Goal: Manage account settings

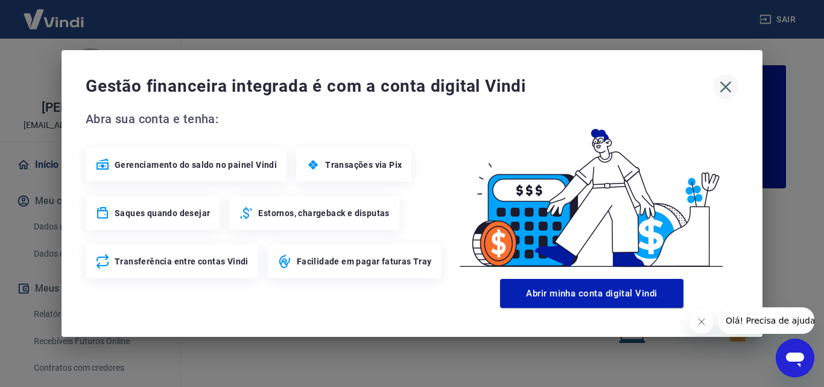
click at [720, 86] on icon "button" at bounding box center [725, 86] width 19 height 19
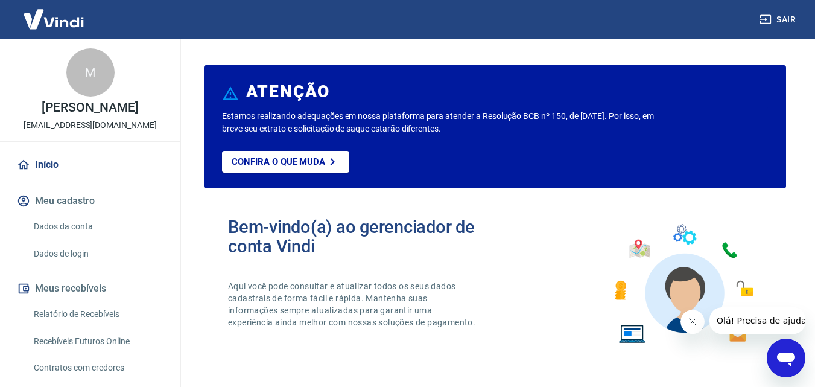
click at [62, 210] on button "Meu cadastro" at bounding box center [89, 201] width 151 height 27
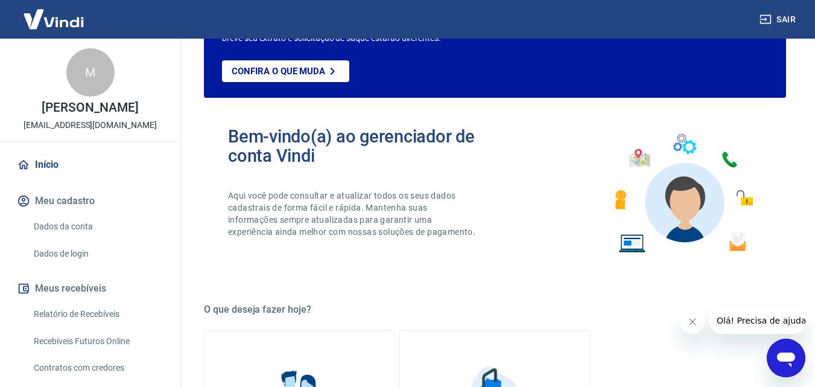
scroll to position [107, 0]
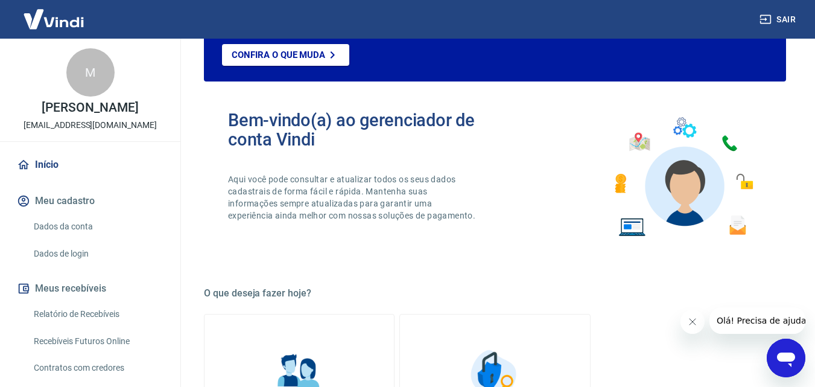
click at [77, 239] on link "Dados da conta" at bounding box center [97, 226] width 137 height 25
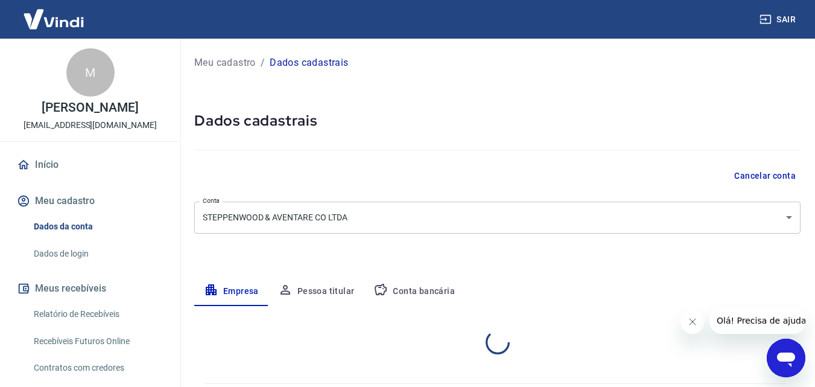
select select "PR"
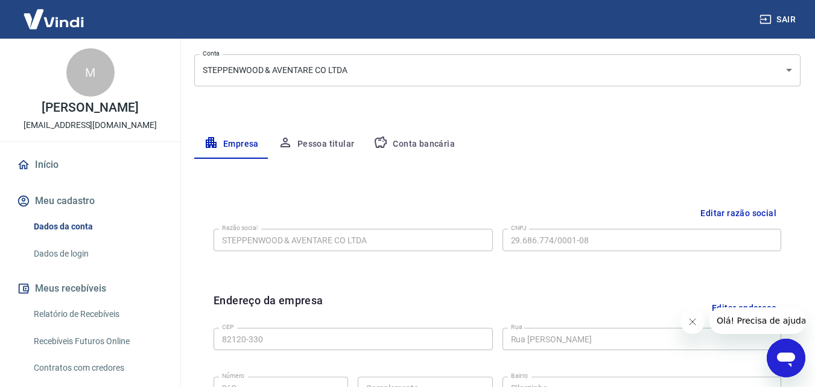
scroll to position [117, 0]
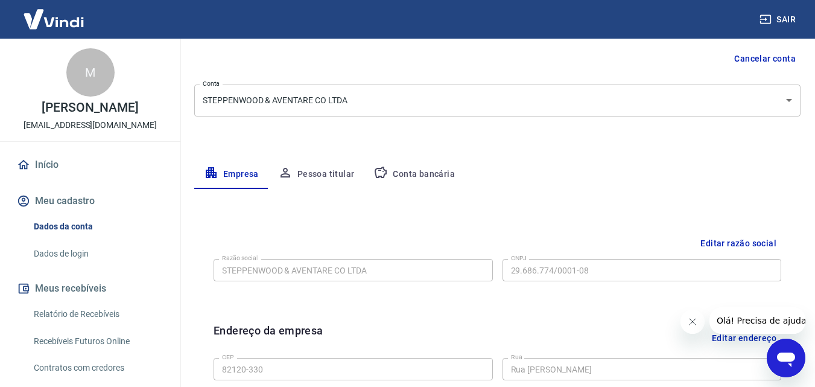
click at [331, 167] on button "Pessoa titular" at bounding box center [317, 174] width 96 height 29
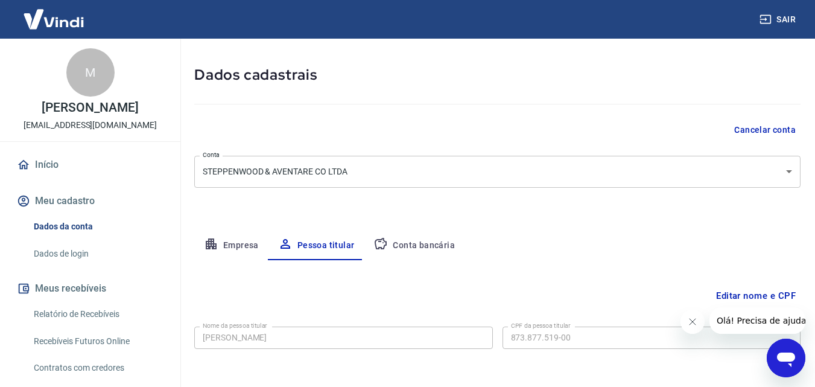
scroll to position [96, 0]
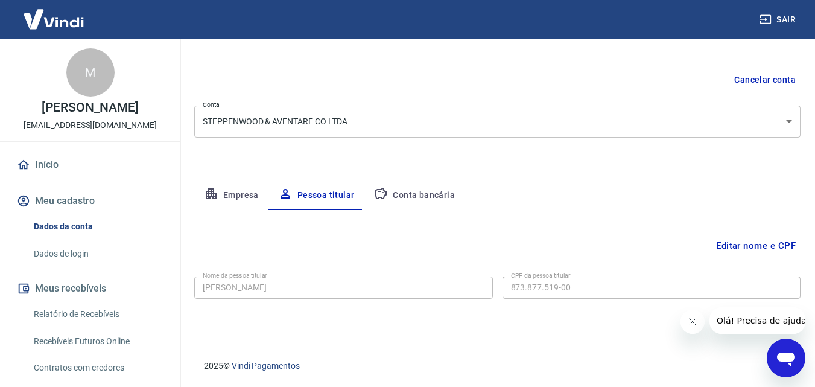
click at [415, 190] on button "Conta bancária" at bounding box center [414, 195] width 101 height 29
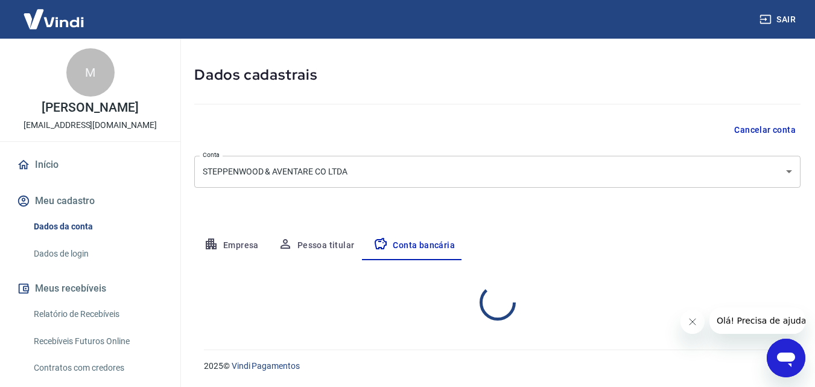
select select "1"
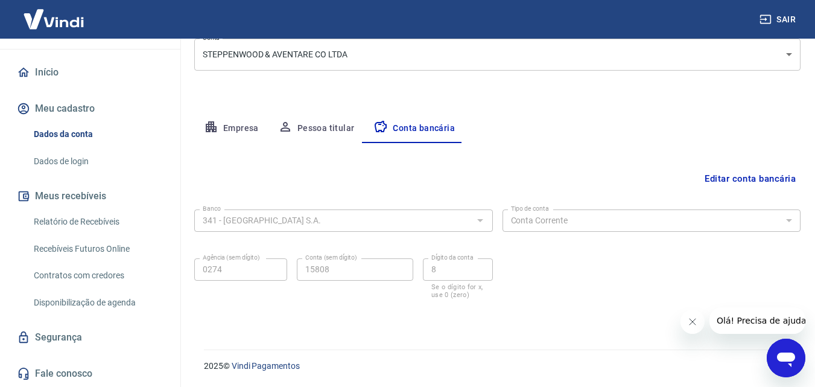
scroll to position [0, 0]
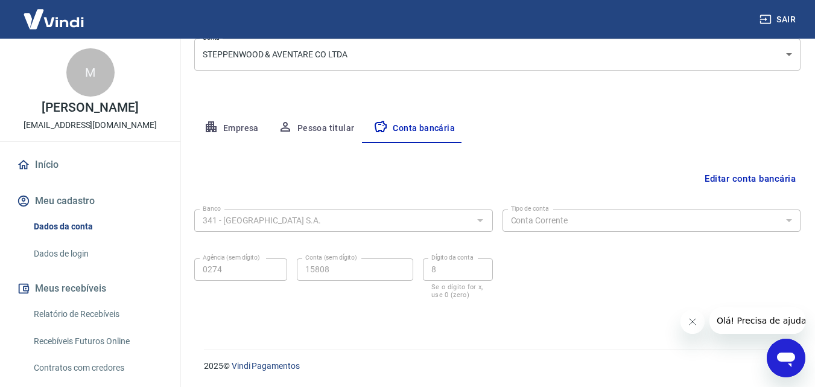
click at [66, 15] on img at bounding box center [53, 19] width 78 height 37
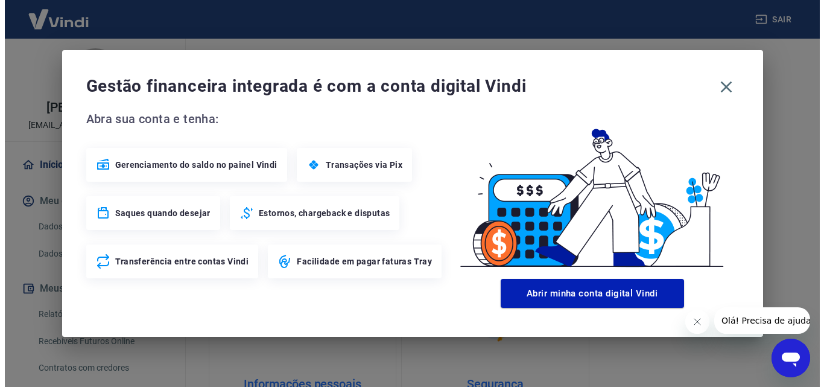
scroll to position [728, 0]
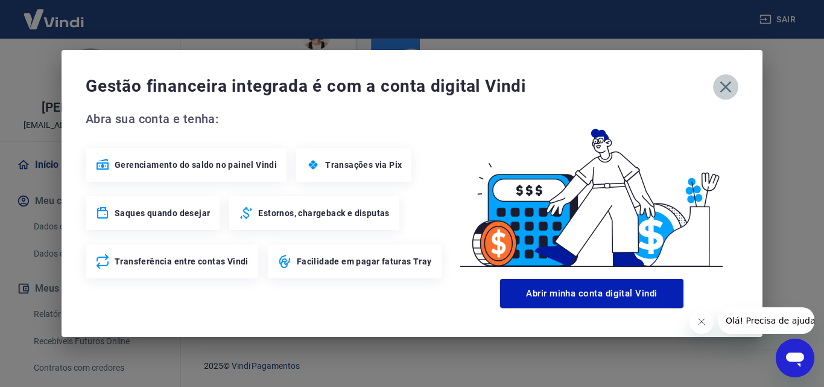
click at [727, 80] on icon "button" at bounding box center [725, 86] width 19 height 19
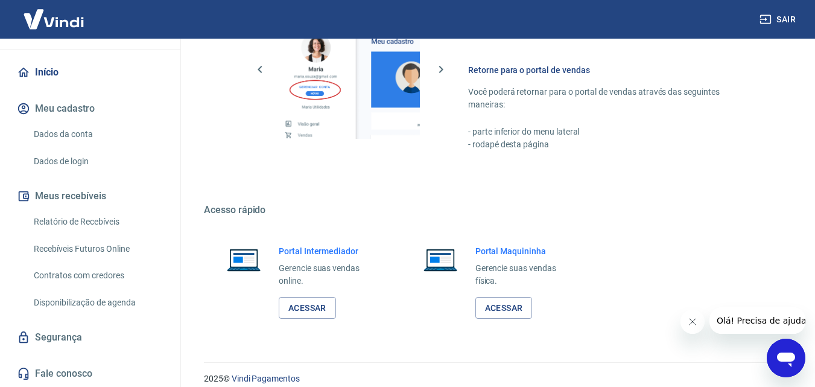
scroll to position [105, 0]
click at [73, 221] on link "Relatório de Recebíveis" at bounding box center [97, 221] width 137 height 25
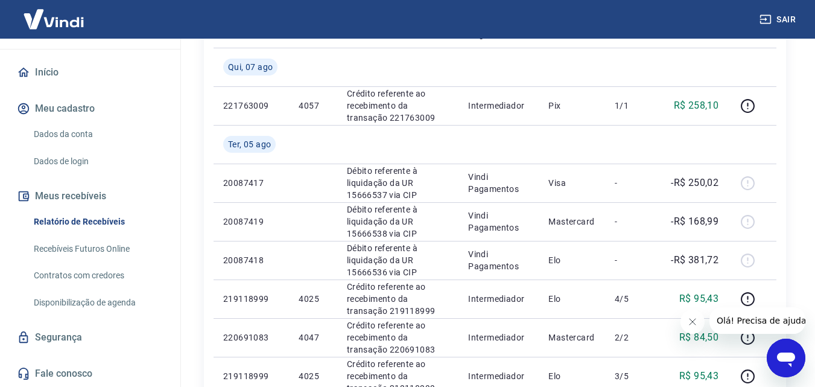
scroll to position [547, 0]
click at [43, 72] on link "Início" at bounding box center [89, 72] width 151 height 27
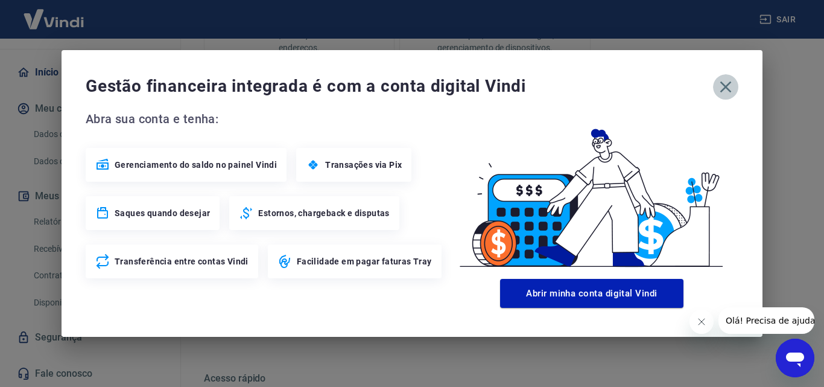
click at [727, 83] on icon "button" at bounding box center [725, 86] width 19 height 19
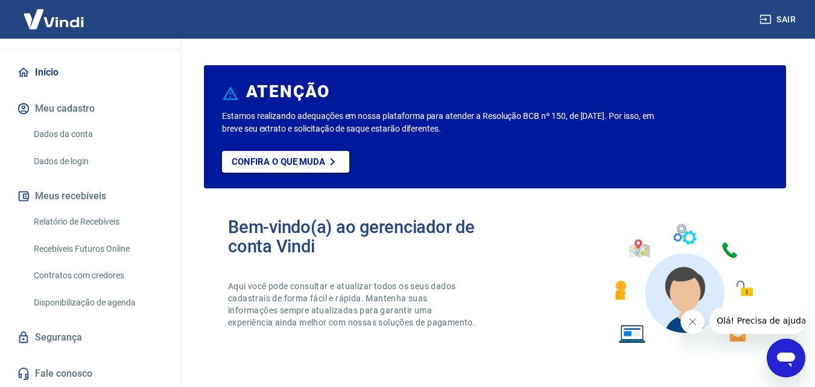
click at [307, 161] on p "Confira o que muda" at bounding box center [279, 161] width 94 height 11
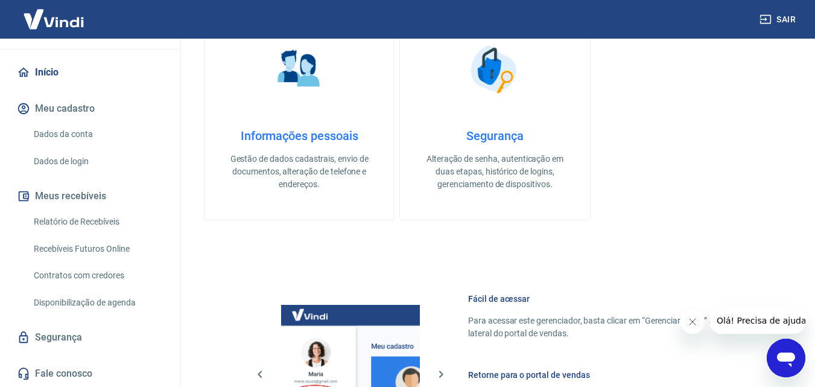
scroll to position [412, 0]
click at [294, 78] on img at bounding box center [299, 69] width 60 height 60
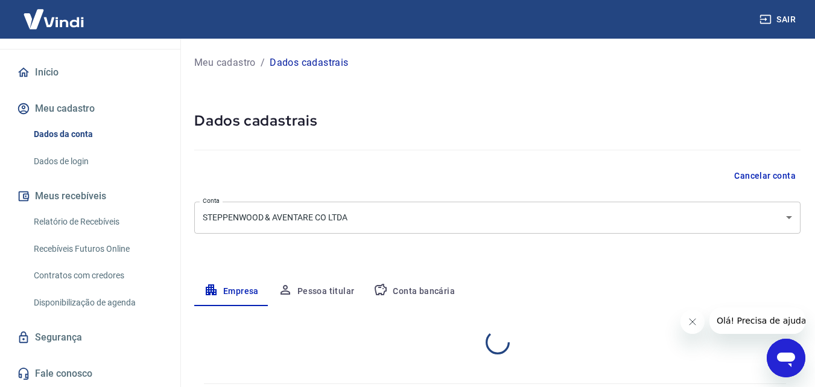
select select "PR"
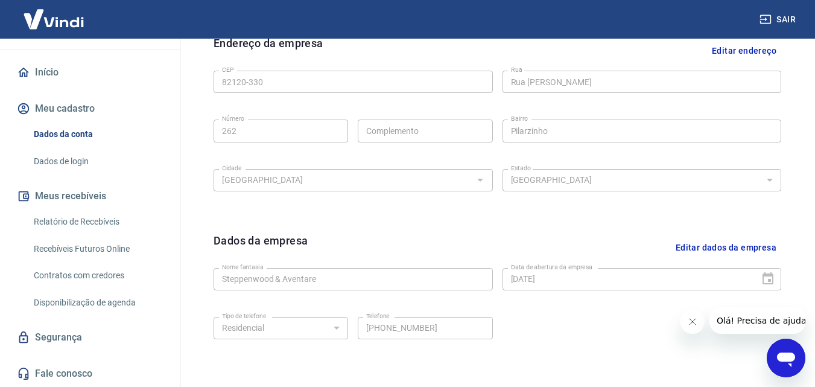
scroll to position [483, 0]
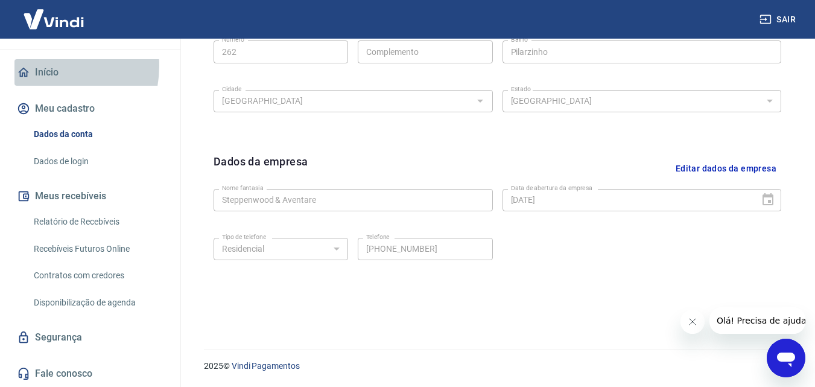
click at [42, 66] on link "Início" at bounding box center [89, 72] width 151 height 27
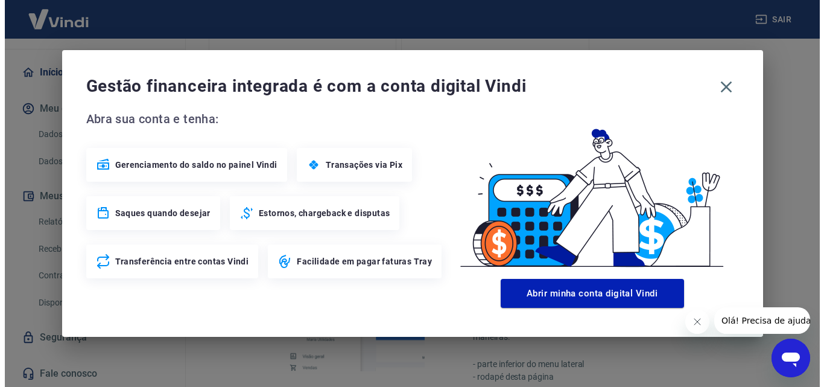
scroll to position [728, 0]
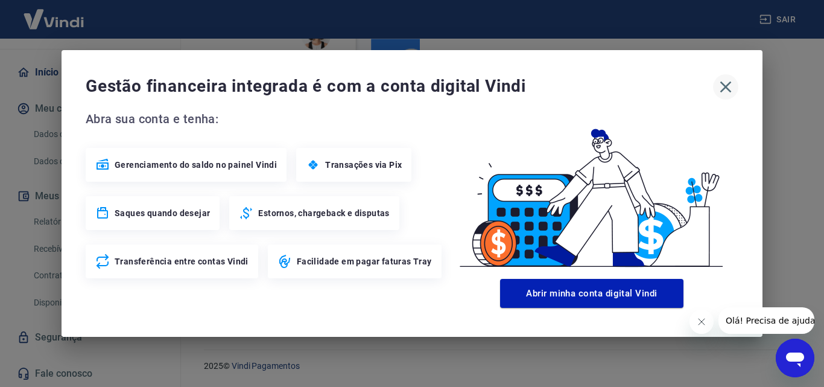
click at [723, 87] on icon "button" at bounding box center [725, 86] width 19 height 19
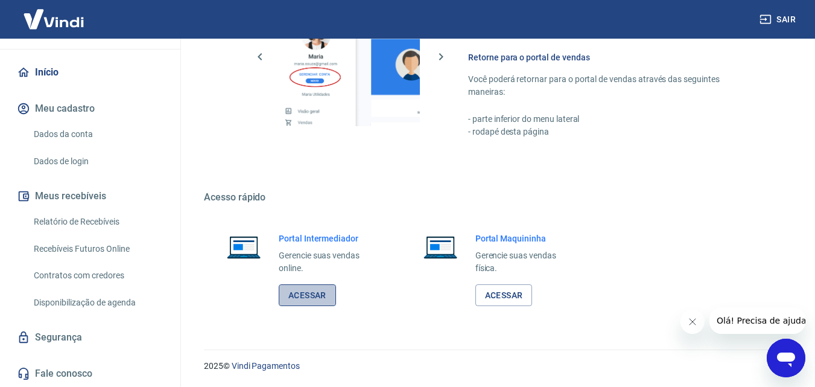
click at [311, 294] on link "Acessar" at bounding box center [307, 295] width 57 height 22
